Goal: Check status: Check status

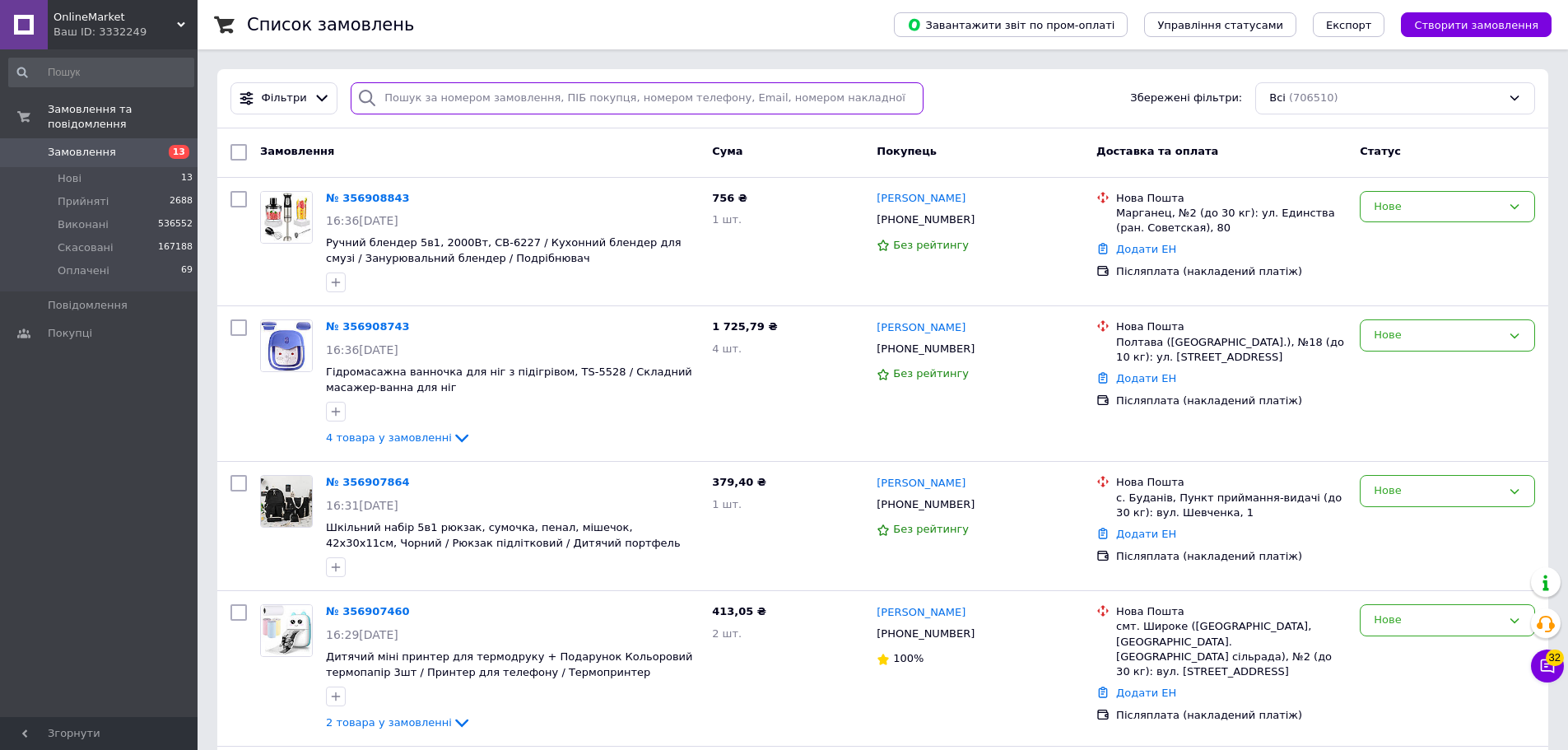
click at [402, 105] on input "search" at bounding box center [637, 99] width 573 height 32
paste input "356886480"
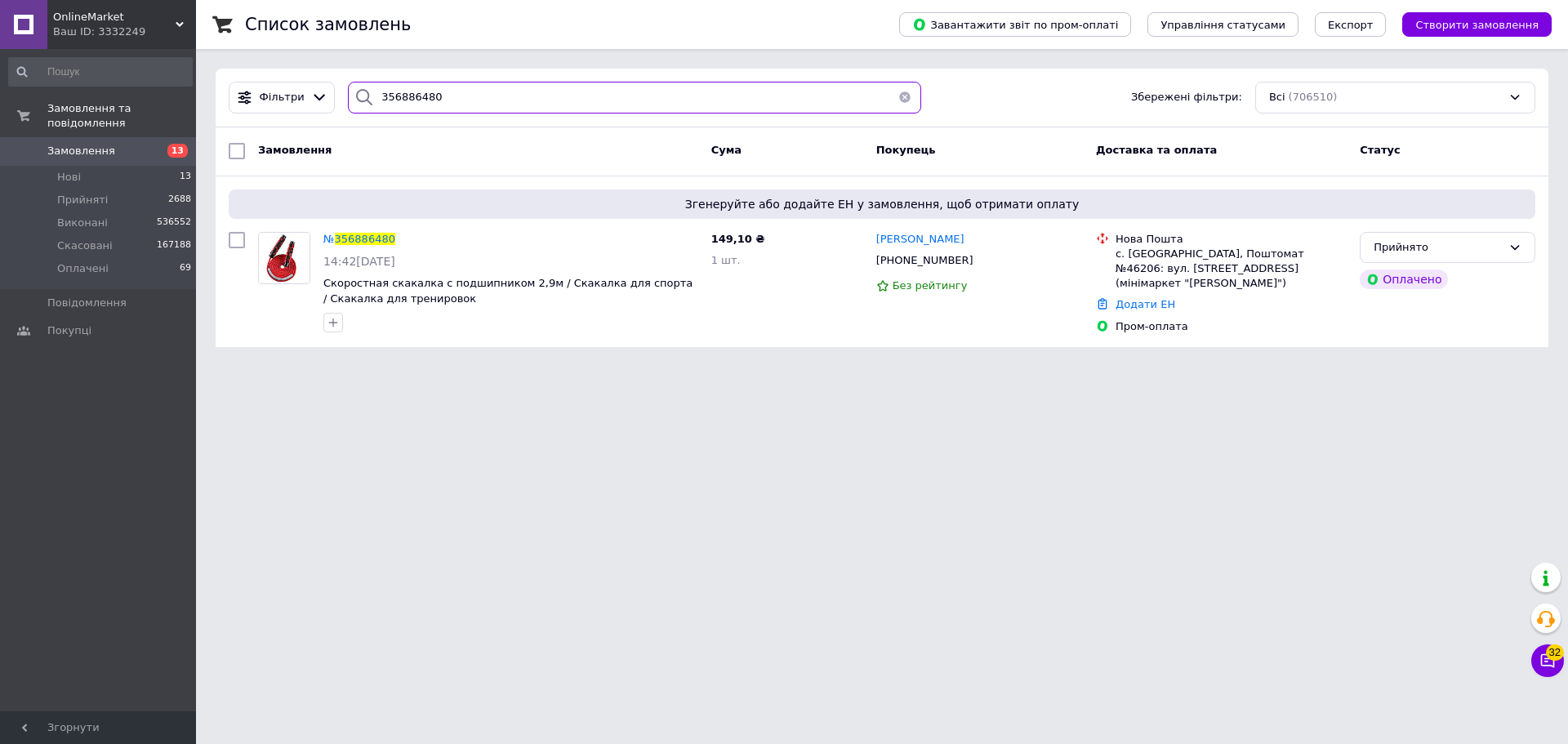
type input "356886480"
click at [152, 28] on div "Ваш ID: 3332249" at bounding box center [124, 32] width 143 height 15
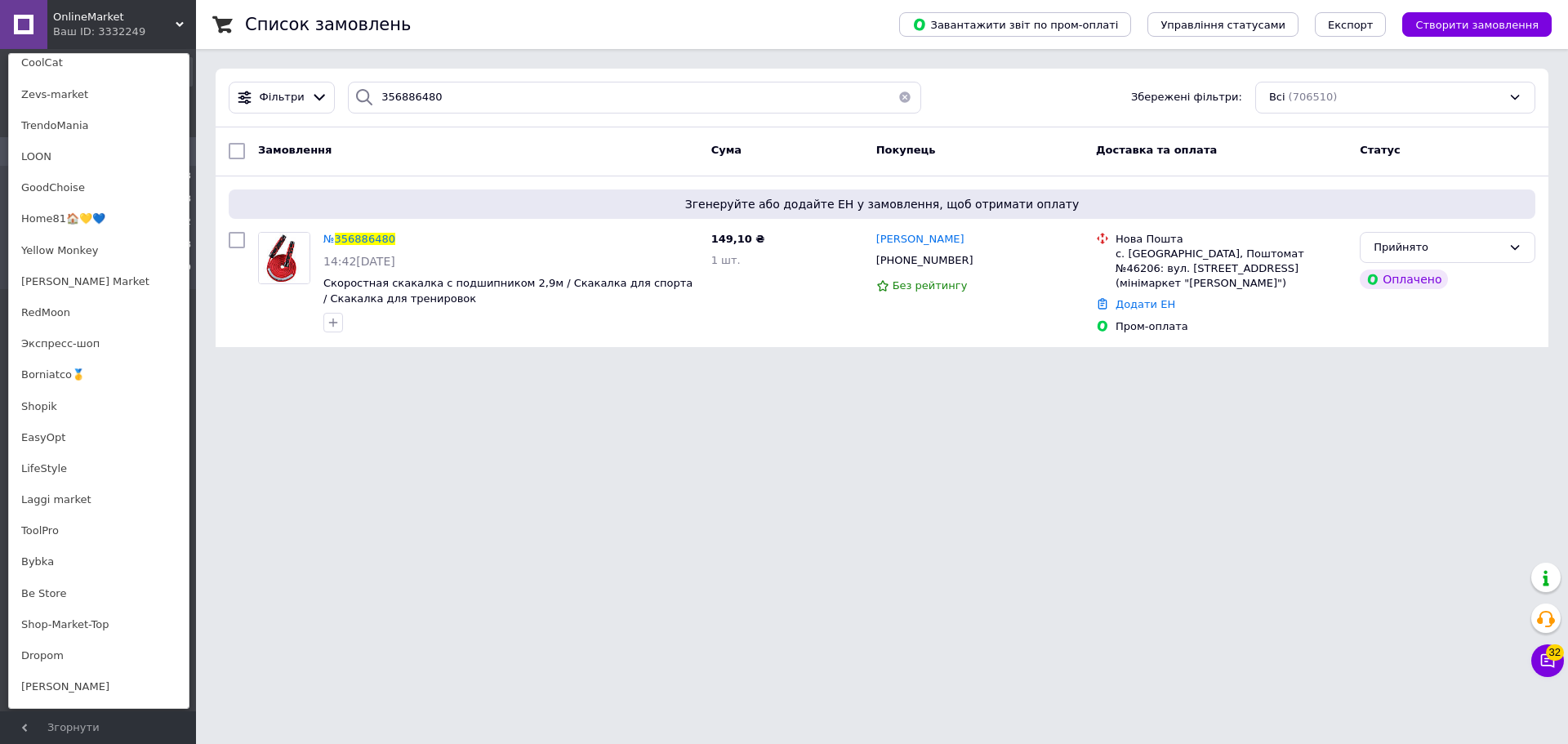
scroll to position [984, 0]
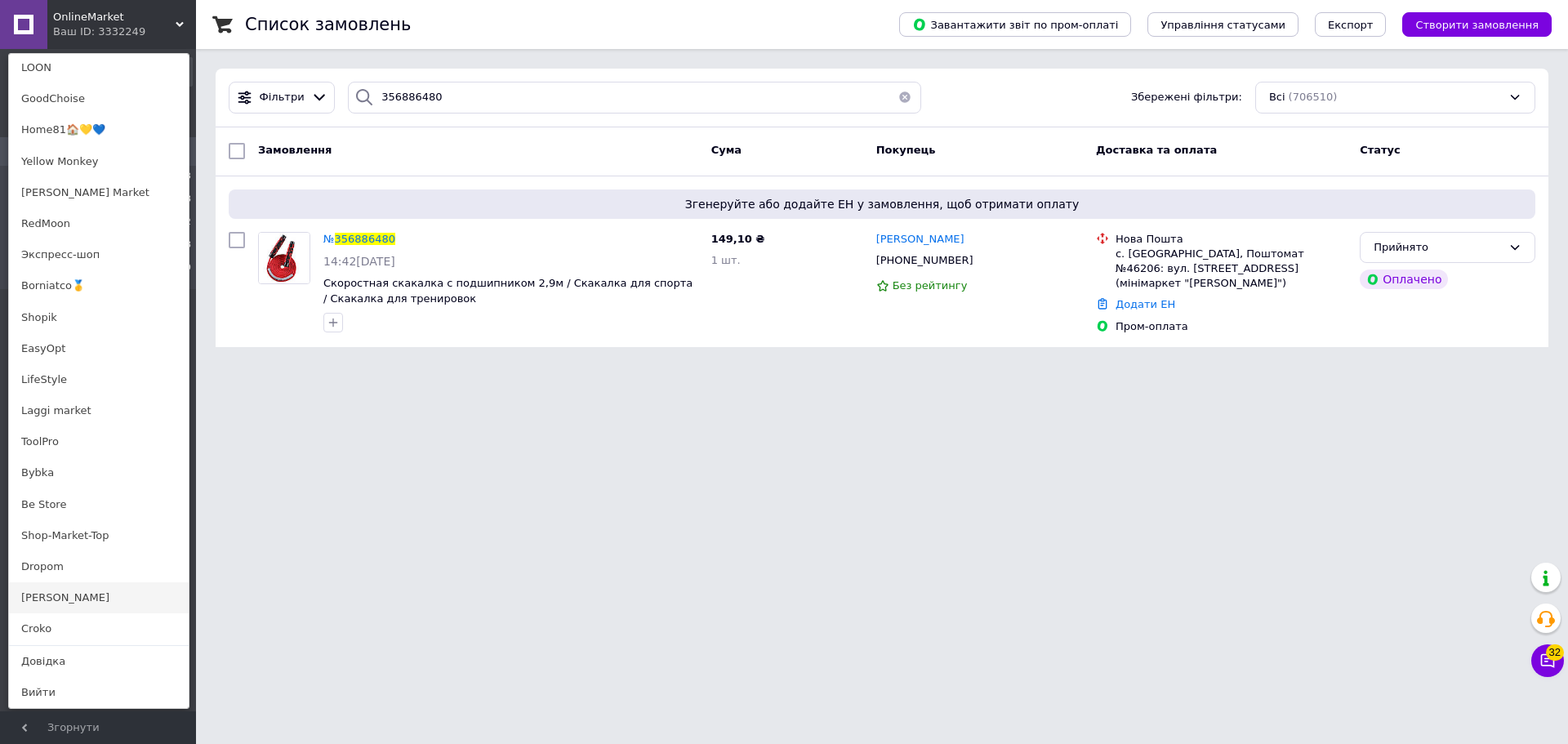
click at [56, 590] on link "[PERSON_NAME]" at bounding box center [99, 598] width 180 height 31
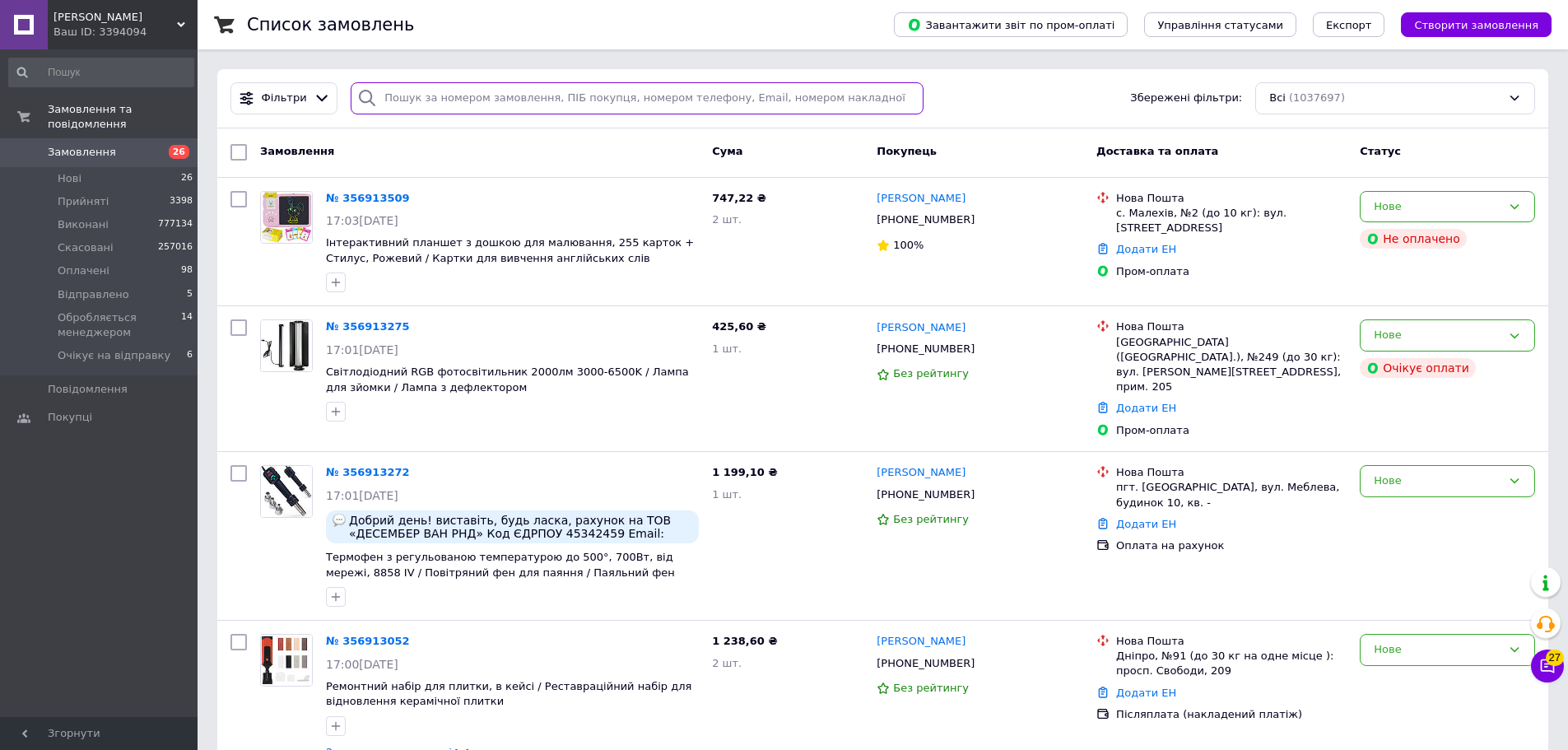
click at [458, 112] on input "search" at bounding box center [637, 99] width 573 height 32
paste input "356485022"
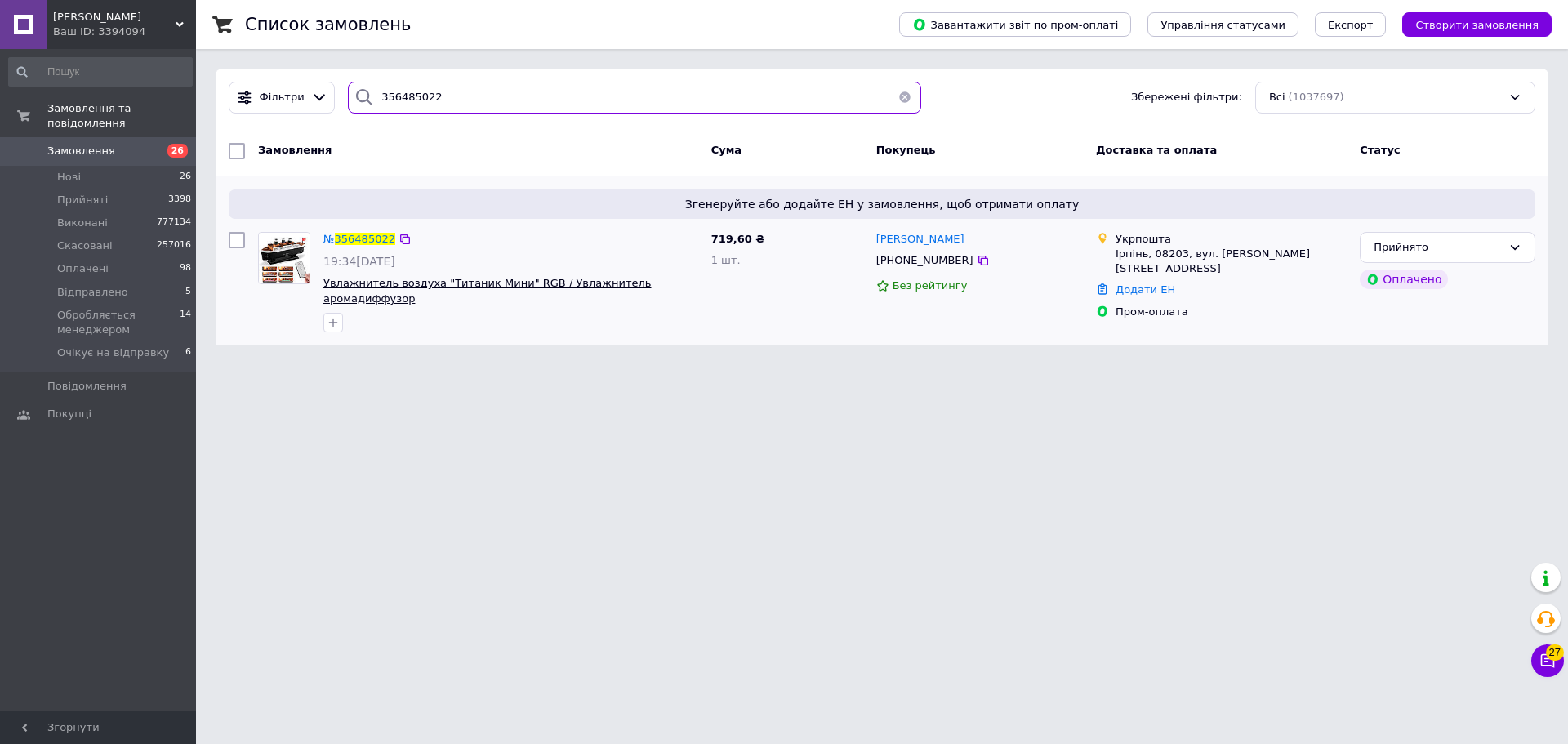
type input "356485022"
click at [446, 289] on span "Увлажнитель воздуха "Титаник Мини" RGB / Увлажнитель аромадиффузор" at bounding box center [487, 291] width 328 height 28
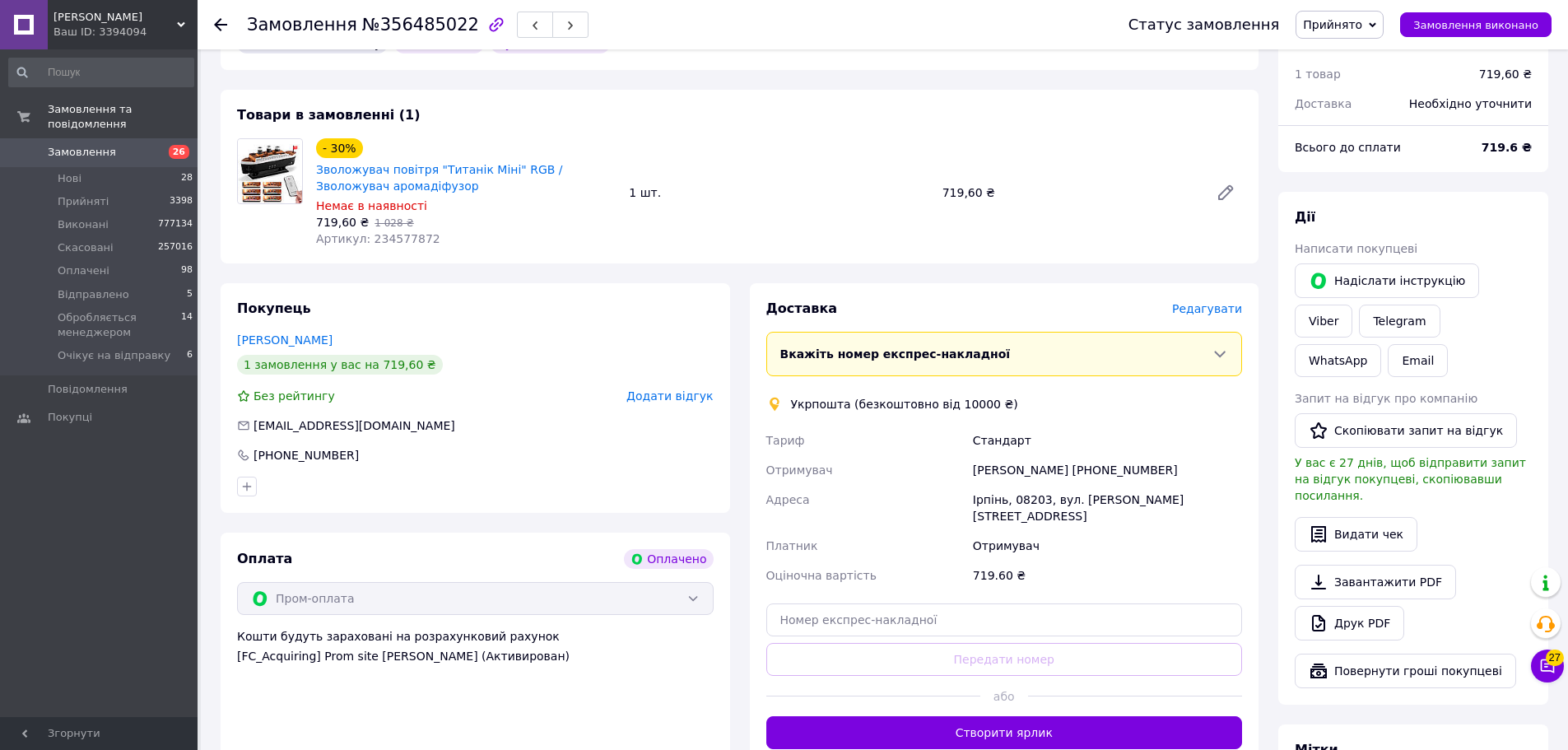
scroll to position [658, 0]
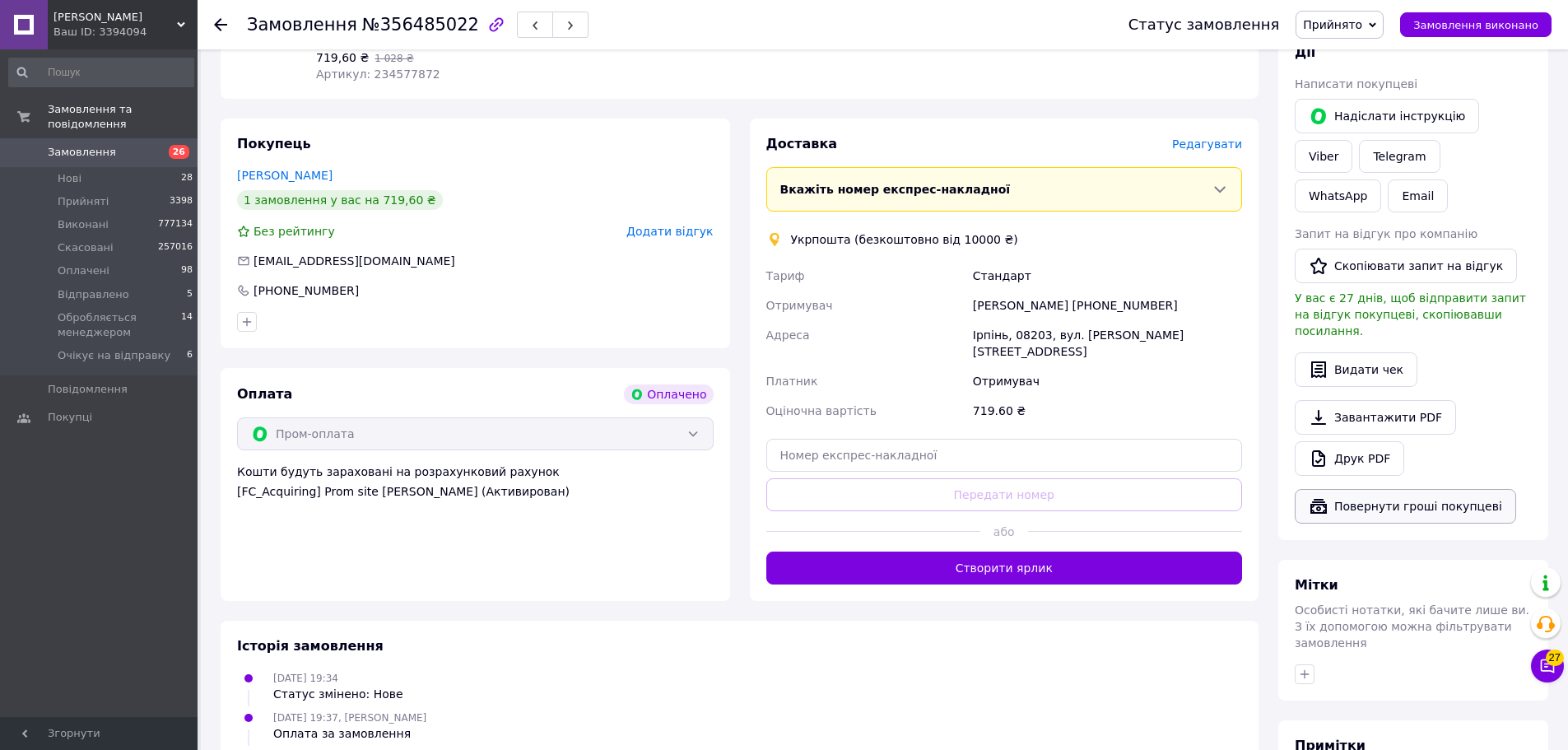
click at [1418, 489] on button "Повернути гроші покупцеві" at bounding box center [1405, 506] width 221 height 35
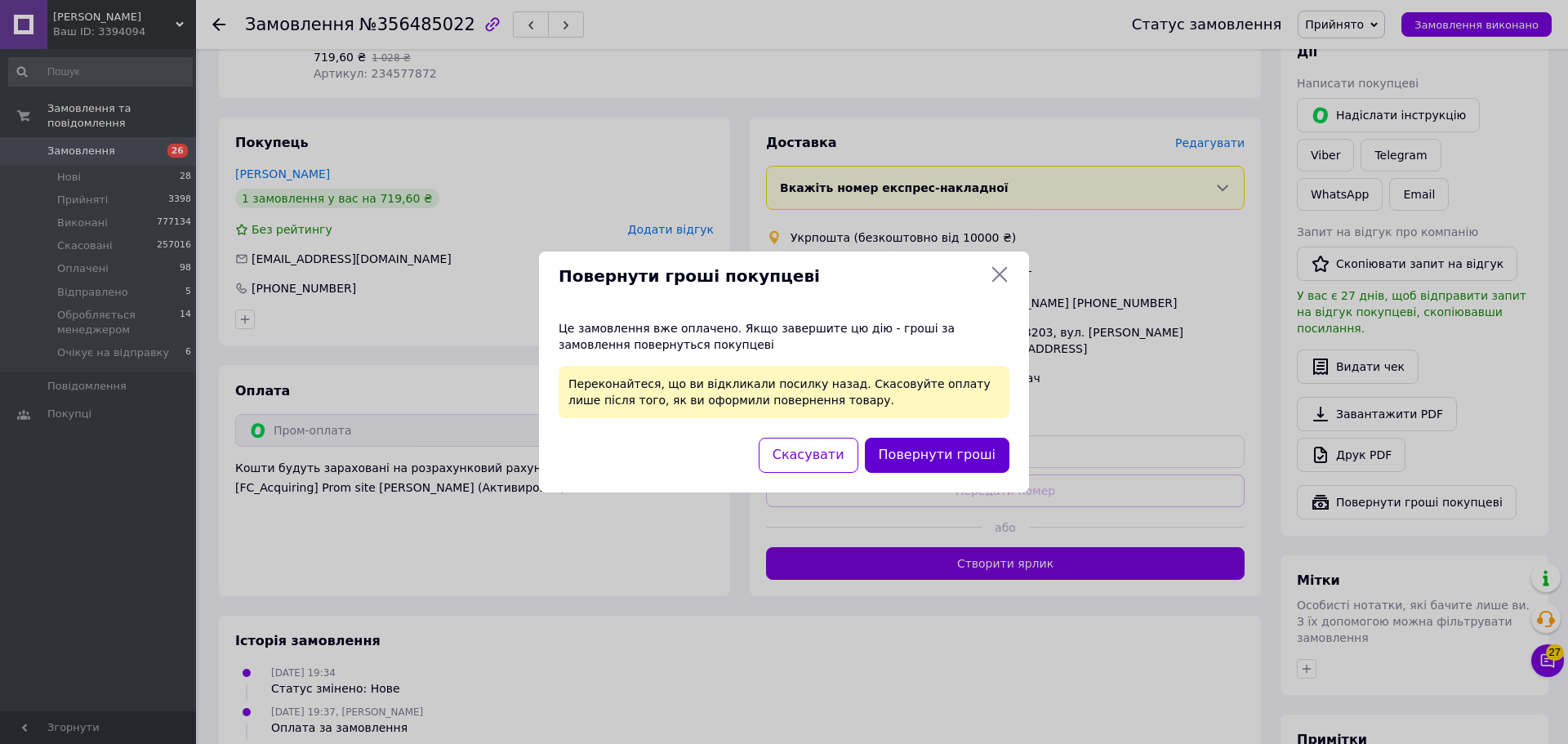
click at [960, 453] on button "Повернути гроші" at bounding box center [937, 456] width 145 height 35
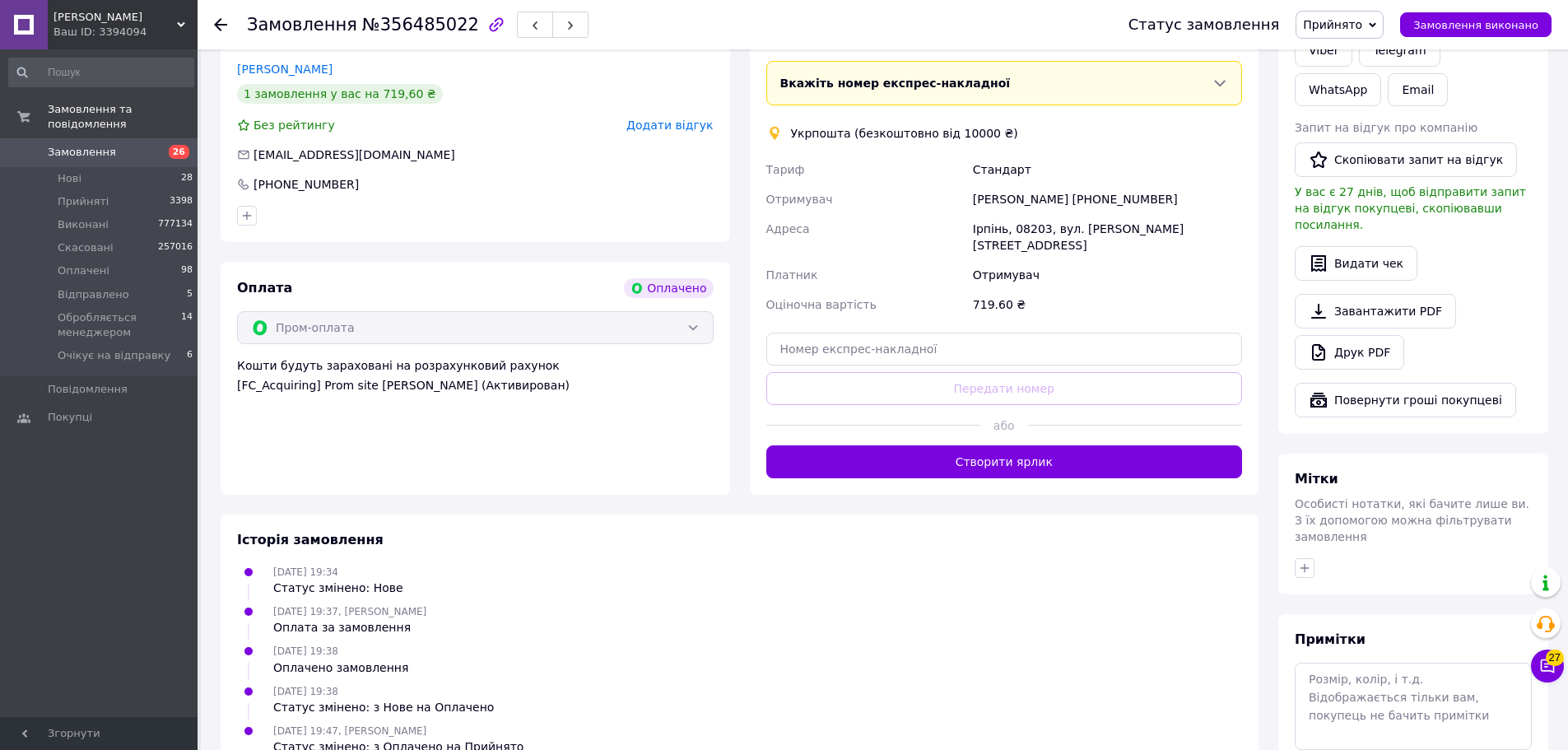
scroll to position [778, 0]
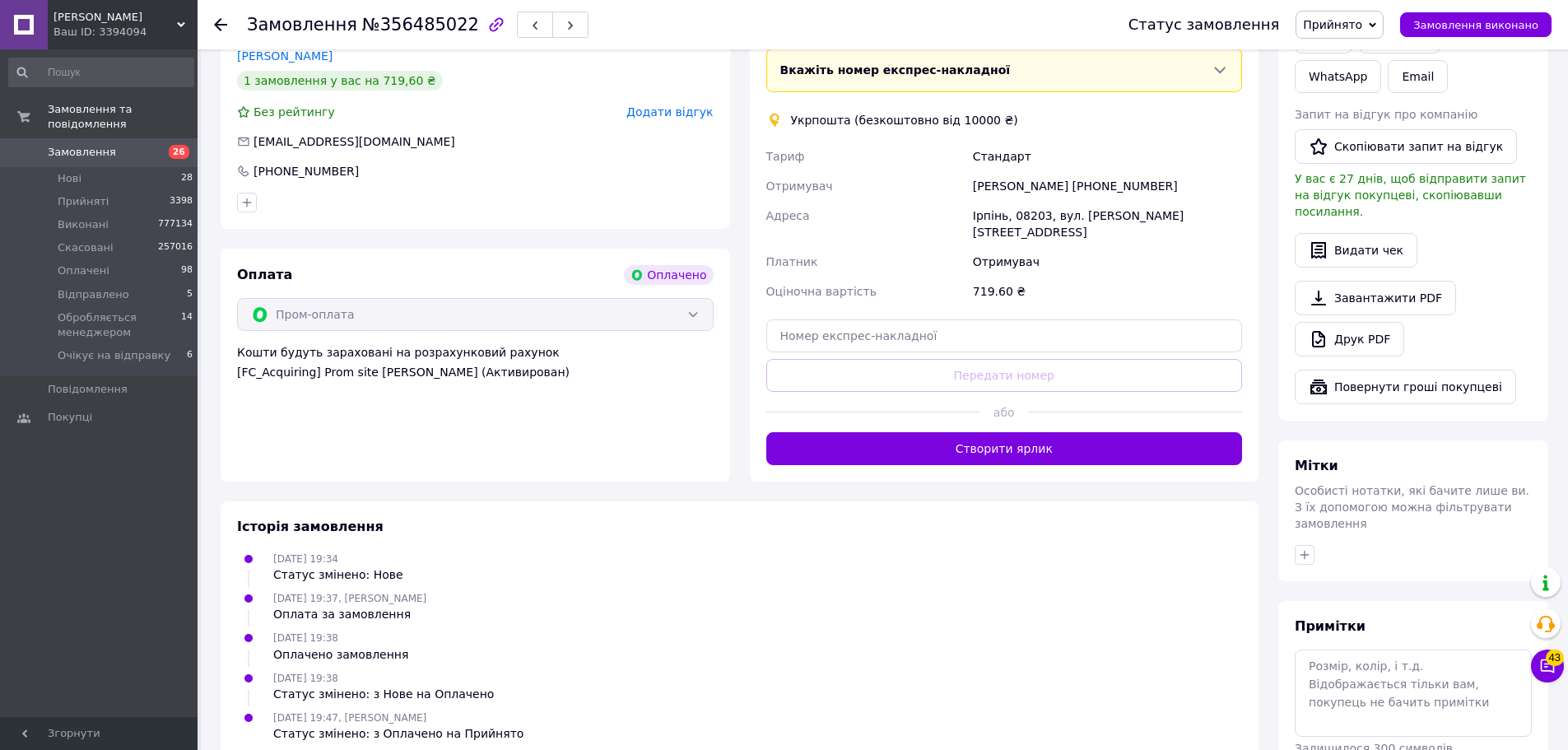
click at [115, 35] on div "Ваш ID: 3394094" at bounding box center [125, 32] width 144 height 15
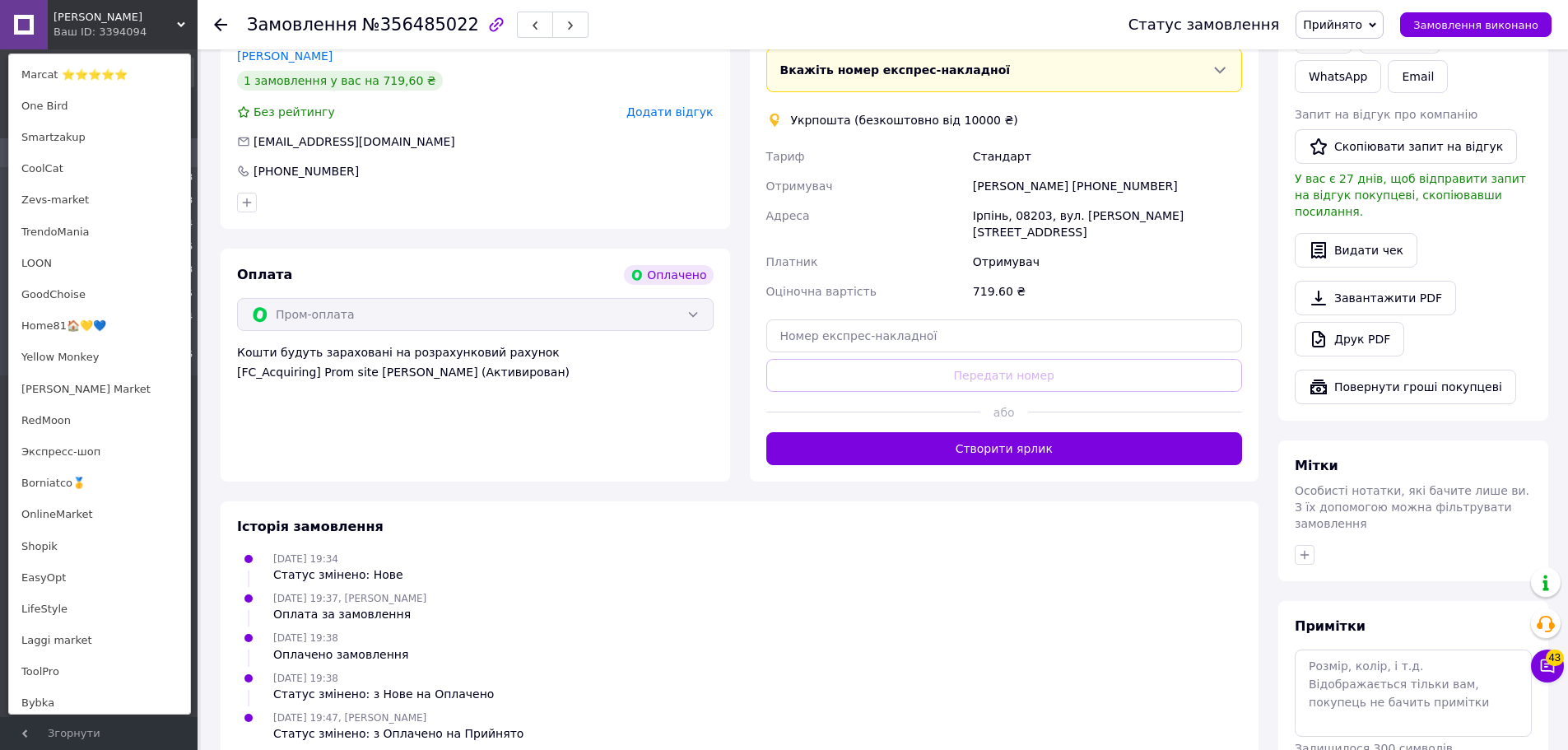
scroll to position [824, 0]
click at [44, 390] on link "Экспресс-шоп" at bounding box center [99, 394] width 181 height 31
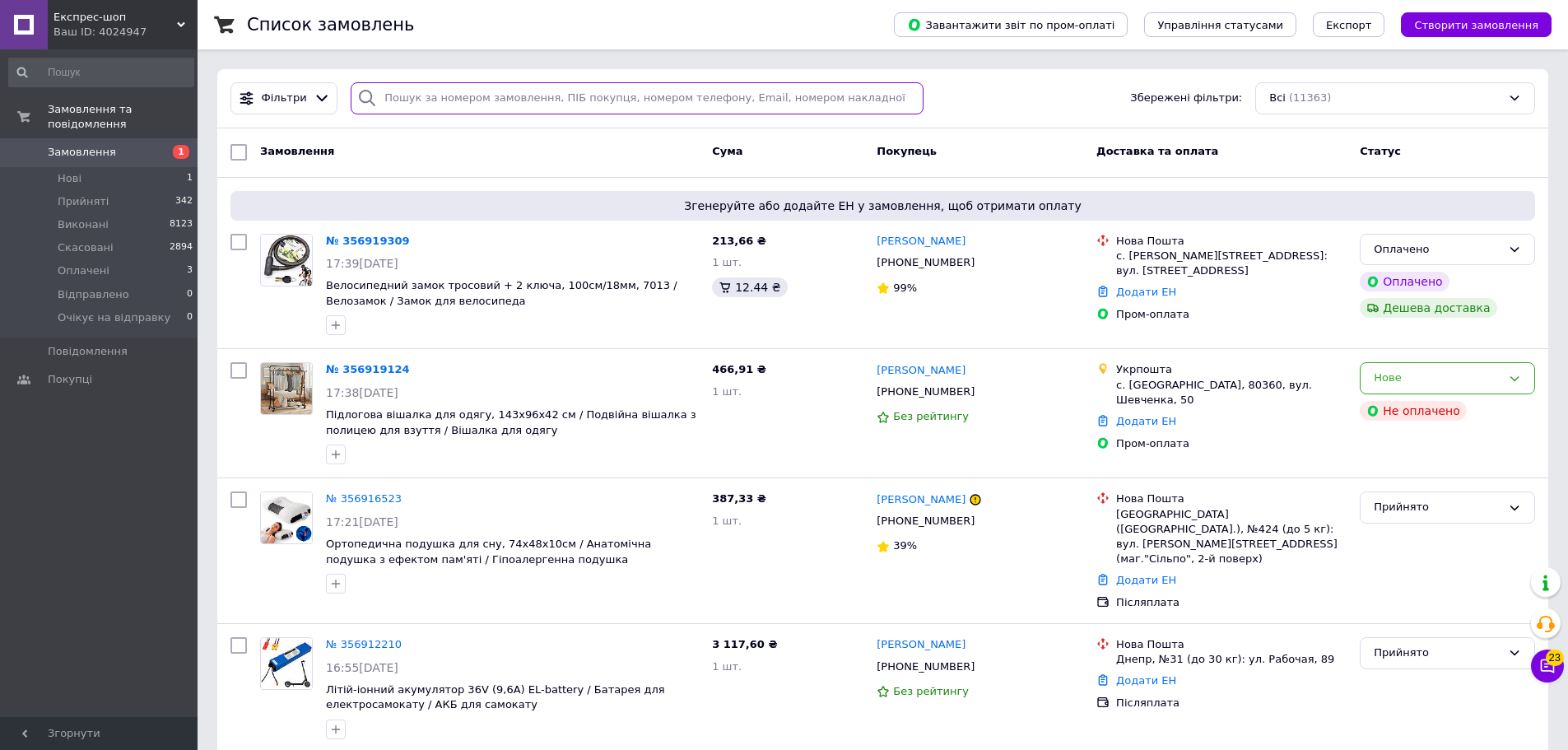
click at [420, 92] on input "search" at bounding box center [637, 99] width 573 height 32
paste input "356886529"
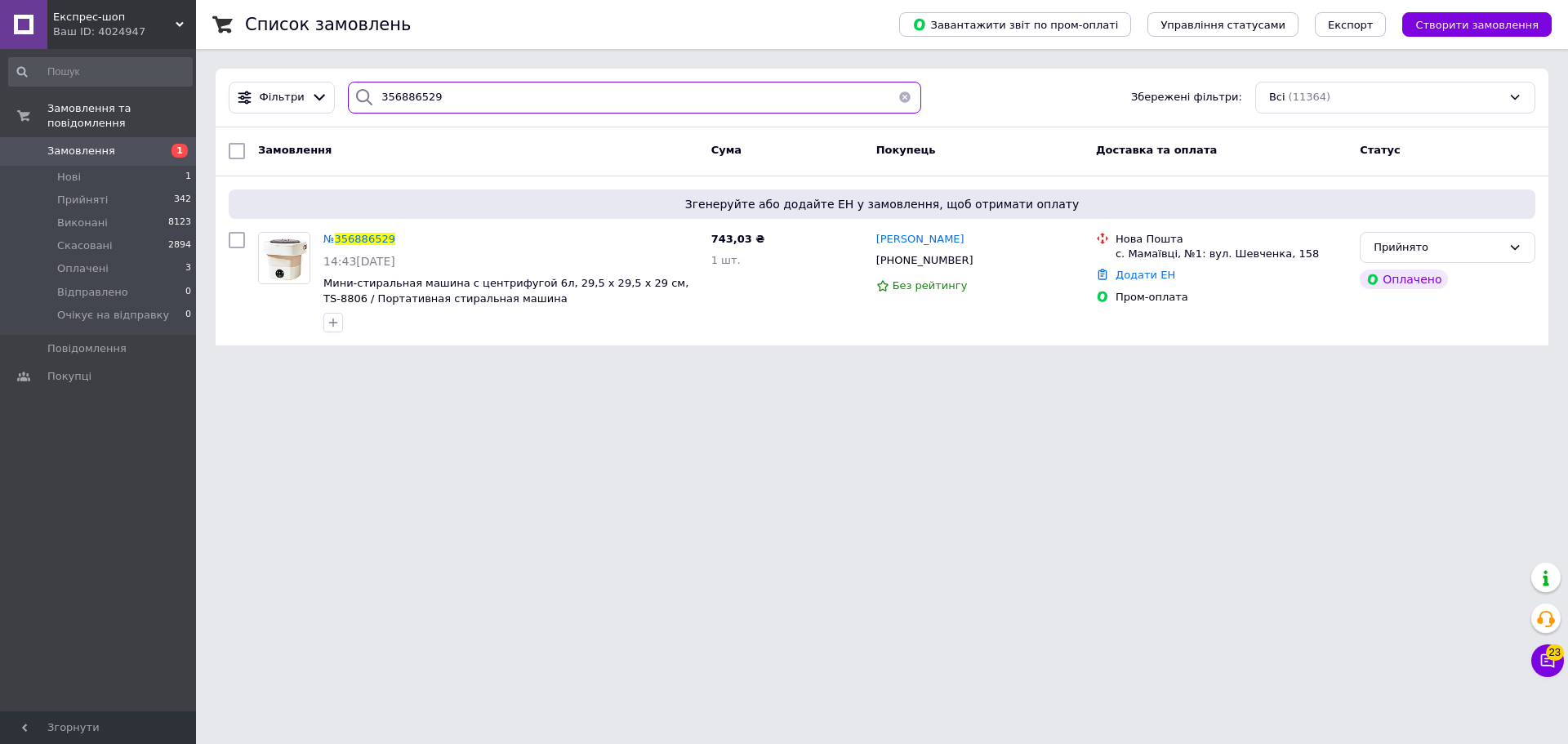
type input "356886529"
click at [159, 31] on div "Ваш ID: 4024947" at bounding box center [124, 32] width 143 height 15
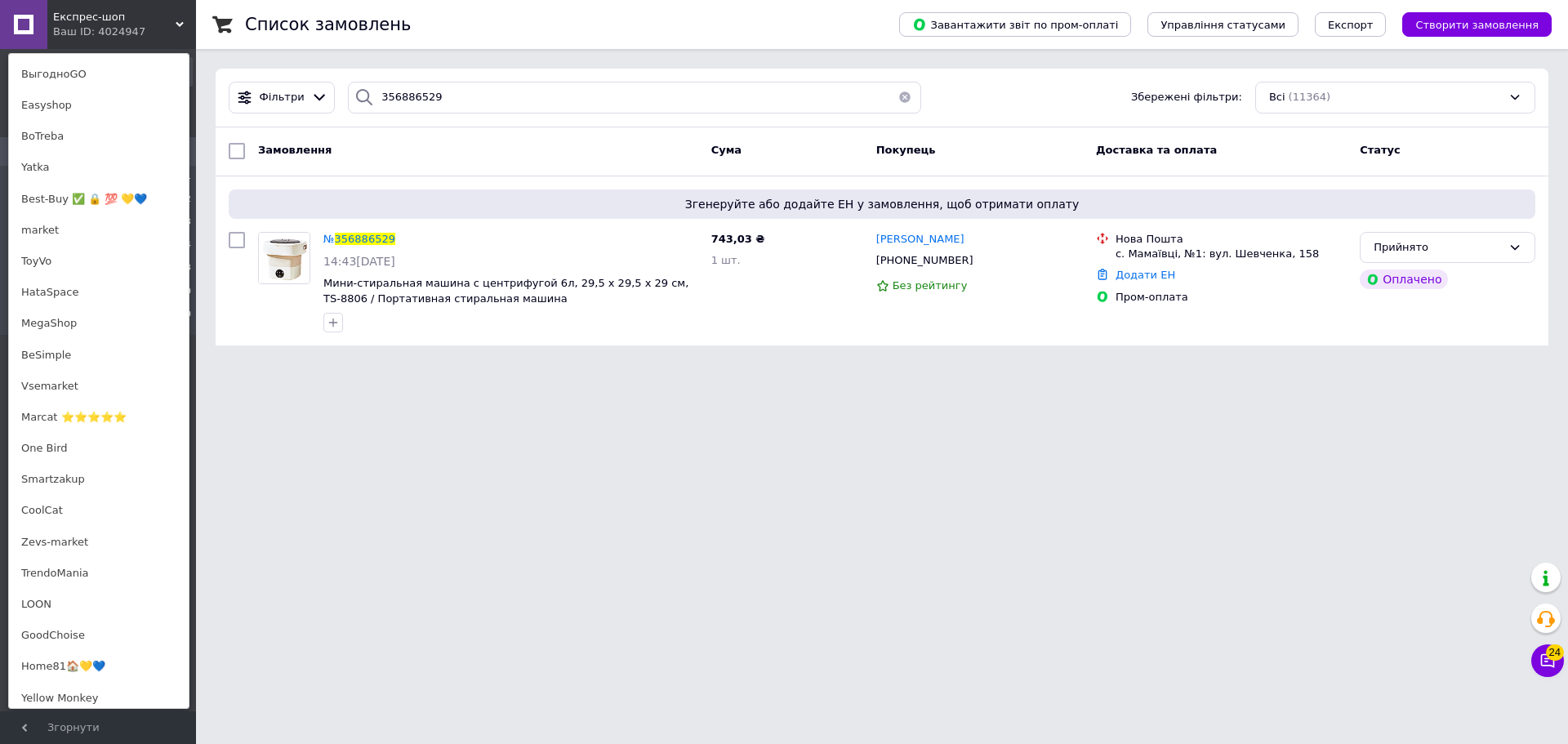
scroll to position [653, 0]
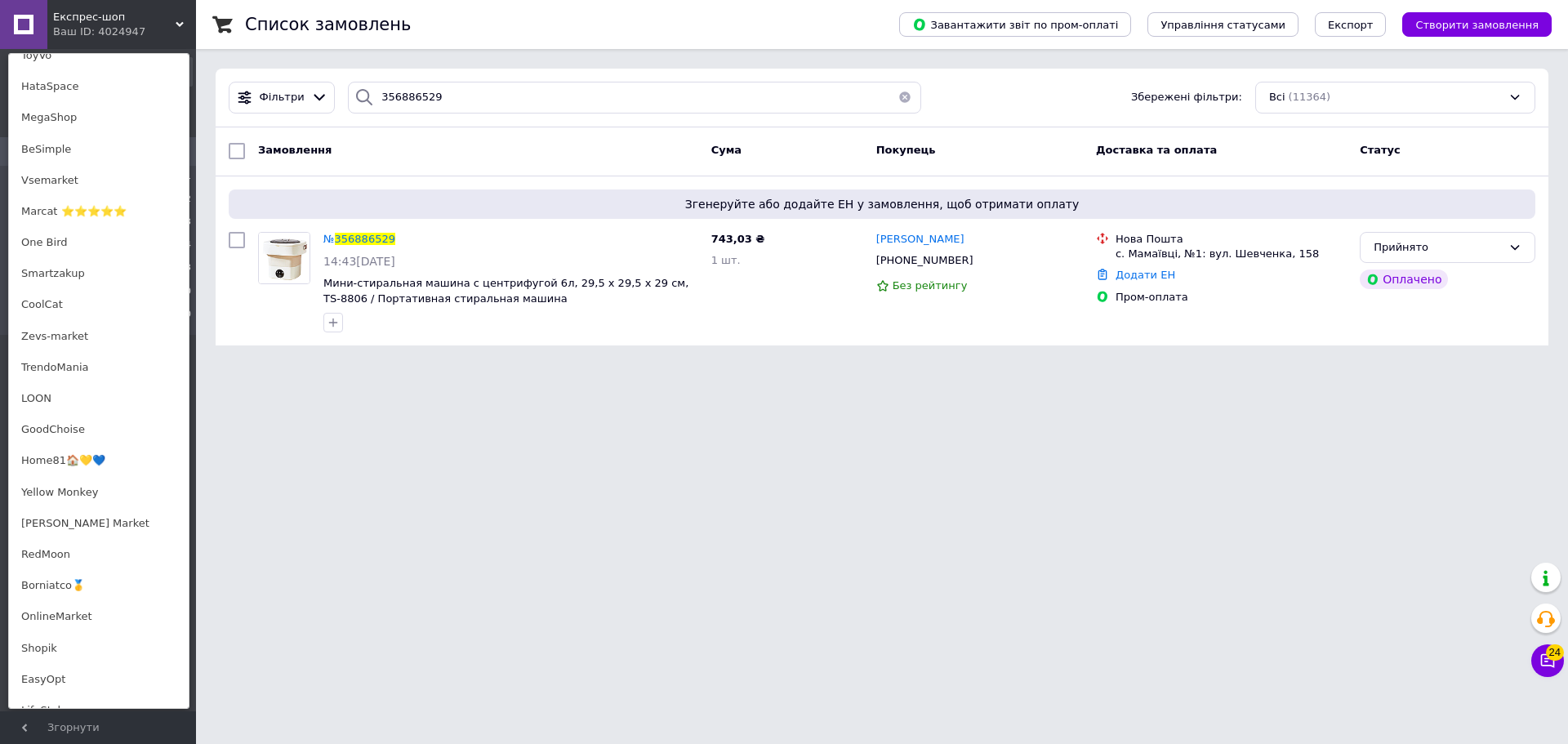
click at [41, 618] on link "OnlineMarket" at bounding box center [99, 616] width 180 height 31
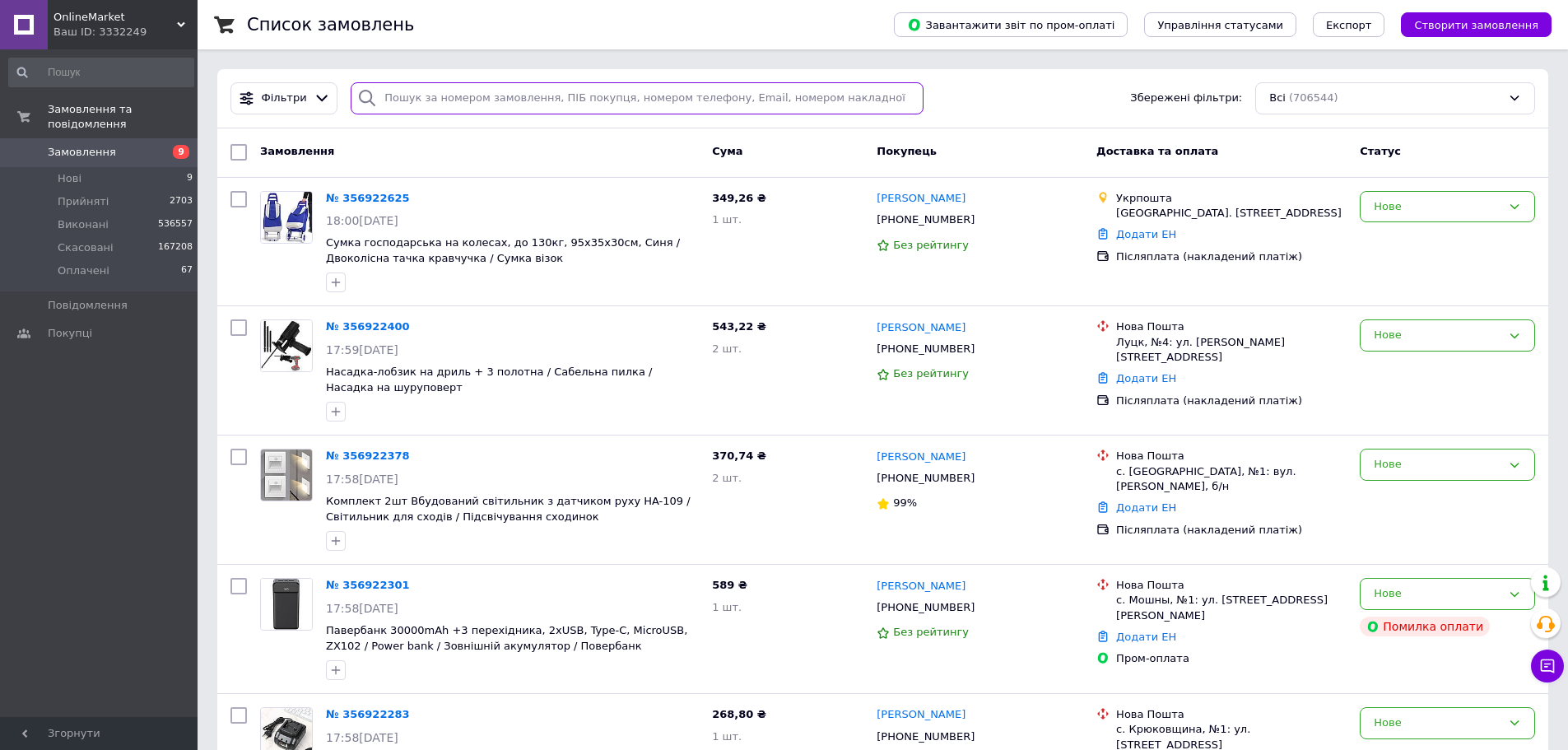
click at [435, 95] on input "search" at bounding box center [637, 99] width 573 height 32
paste input "355902822"
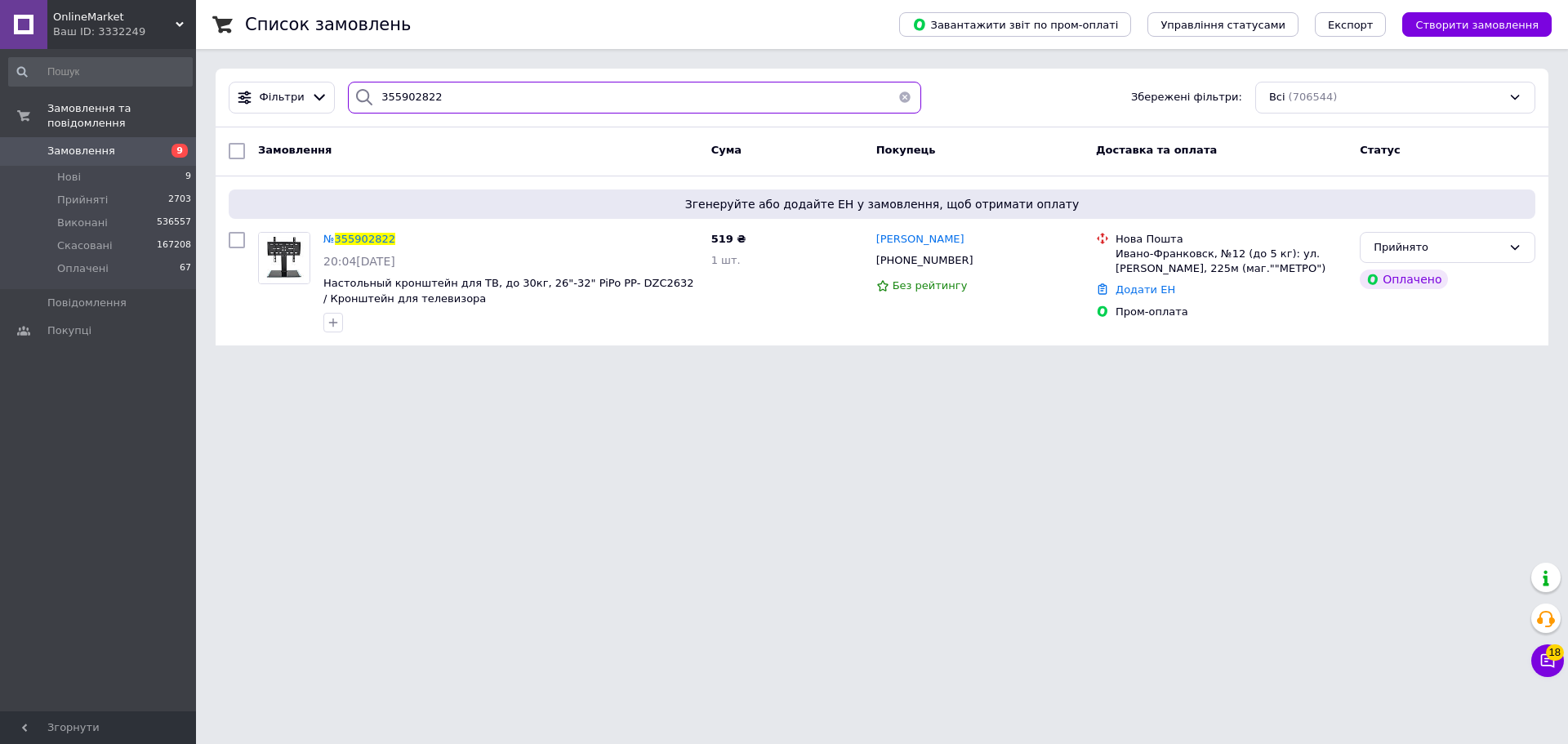
type input "355902822"
